Goal: Information Seeking & Learning: Find specific fact

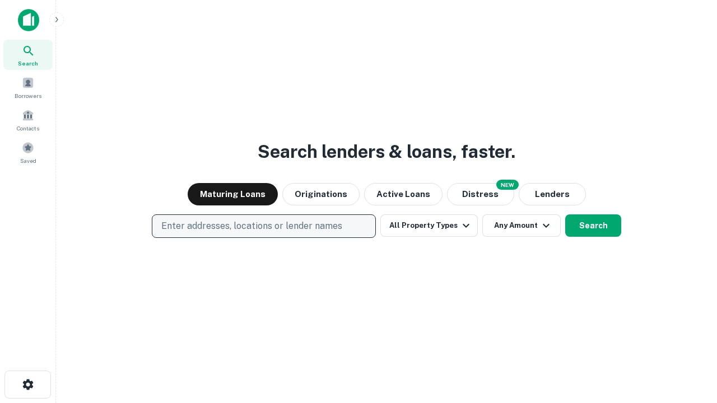
click at [263, 226] on p "Enter addresses, locations or lender names" at bounding box center [251, 225] width 181 height 13
type input "**********"
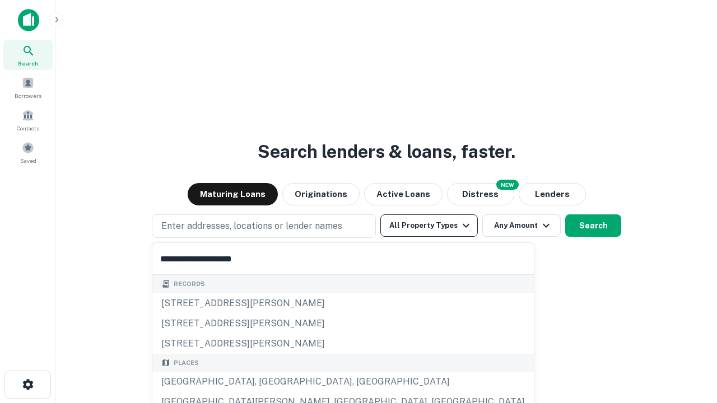
click at [268, 382] on div "[GEOGRAPHIC_DATA], [GEOGRAPHIC_DATA], [GEOGRAPHIC_DATA]" at bounding box center [342, 382] width 381 height 20
click at [429, 226] on button "All Property Types" at bounding box center [428, 225] width 97 height 22
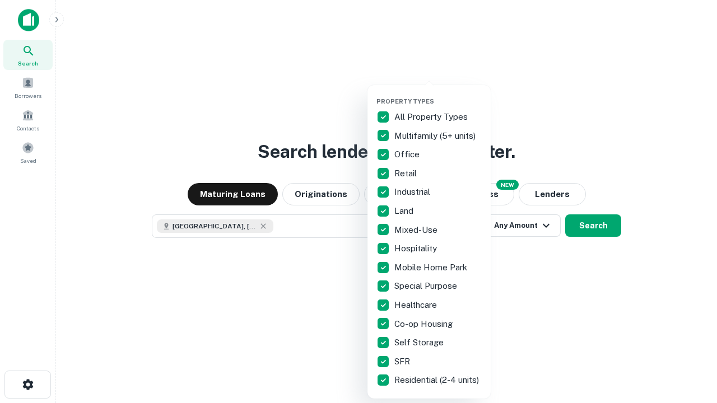
click at [438, 94] on button "button" at bounding box center [437, 94] width 123 height 1
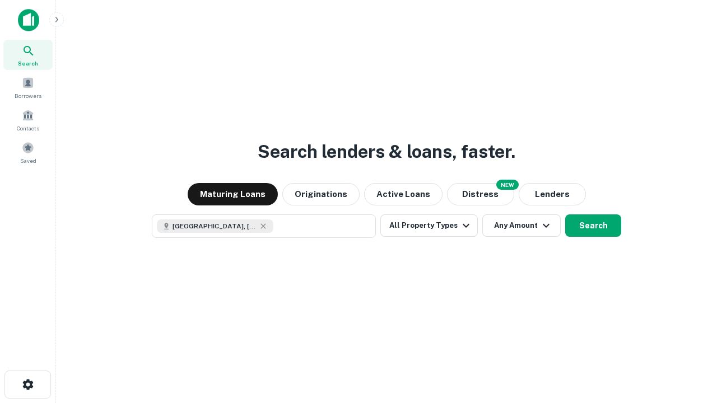
scroll to position [18, 0]
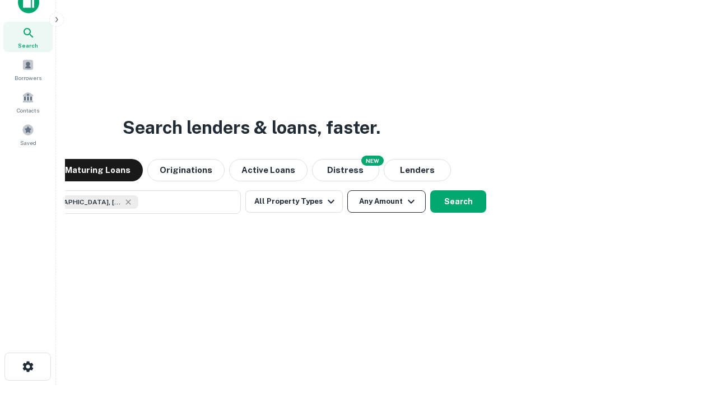
click at [347, 190] on button "Any Amount" at bounding box center [386, 201] width 78 height 22
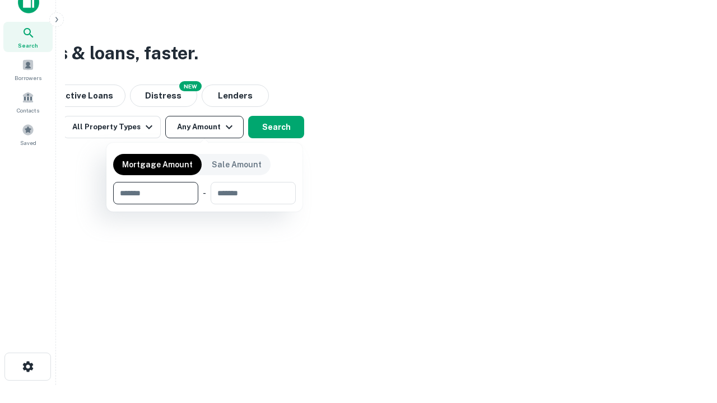
type input "*******"
click at [204, 204] on button "button" at bounding box center [204, 204] width 183 height 1
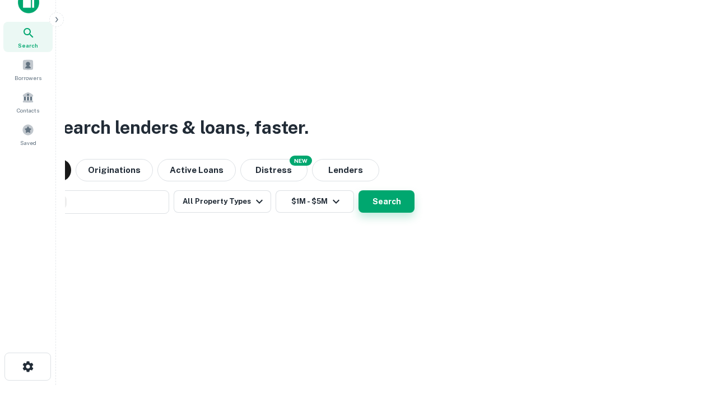
click at [358, 190] on button "Search" at bounding box center [386, 201] width 56 height 22
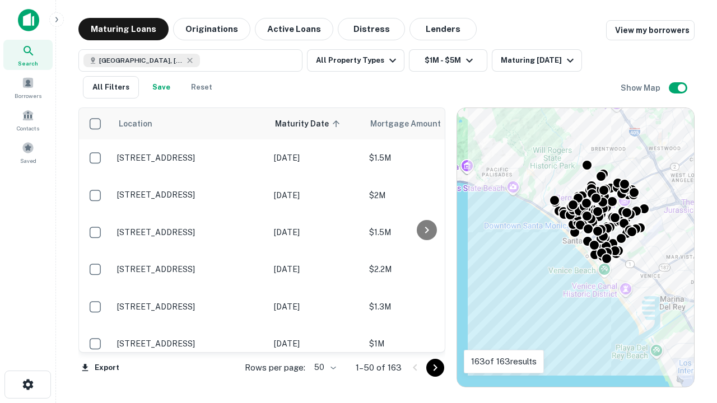
click at [323, 367] on body "Search Borrowers Contacts Saved Maturing Loans Originations Active Loans Distre…" at bounding box center [358, 201] width 717 height 403
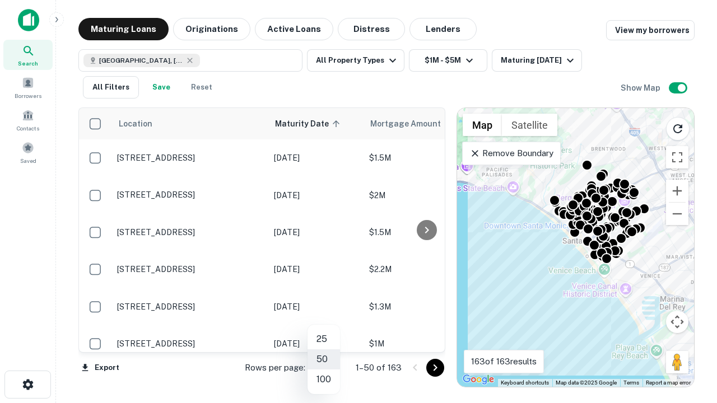
click at [324, 339] on li "25" at bounding box center [323, 339] width 32 height 20
click at [434, 367] on icon "Go to next page" at bounding box center [434, 367] width 13 height 13
